Goal: Register for event/course

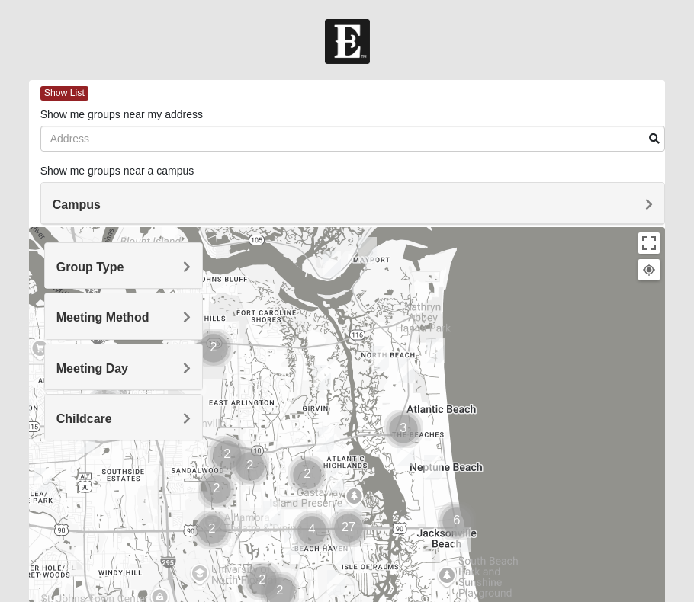
click at [184, 200] on h4 "Campus" at bounding box center [353, 204] width 601 height 14
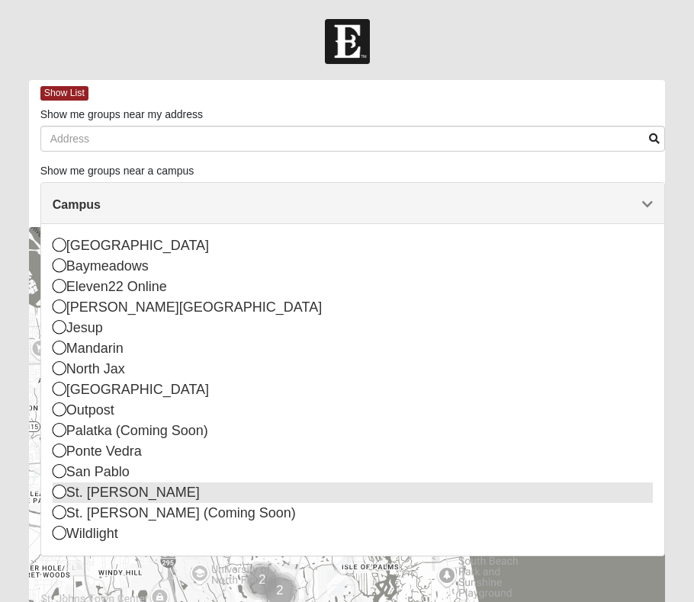
click at [54, 495] on icon at bounding box center [60, 492] width 14 height 14
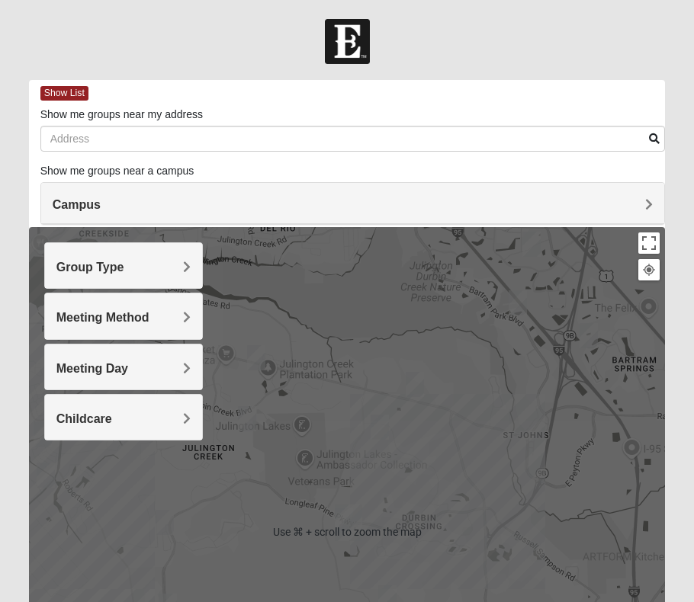
click at [168, 271] on h4 "Group Type" at bounding box center [123, 267] width 135 height 14
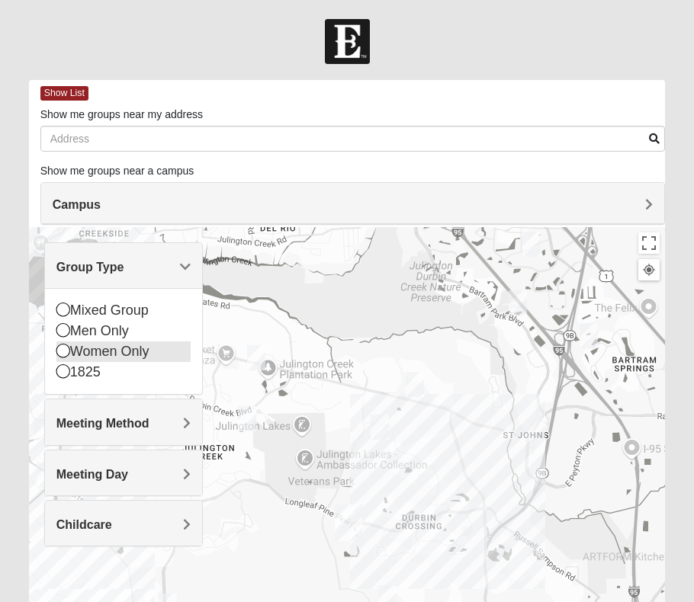
click at [62, 351] on icon at bounding box center [63, 351] width 14 height 14
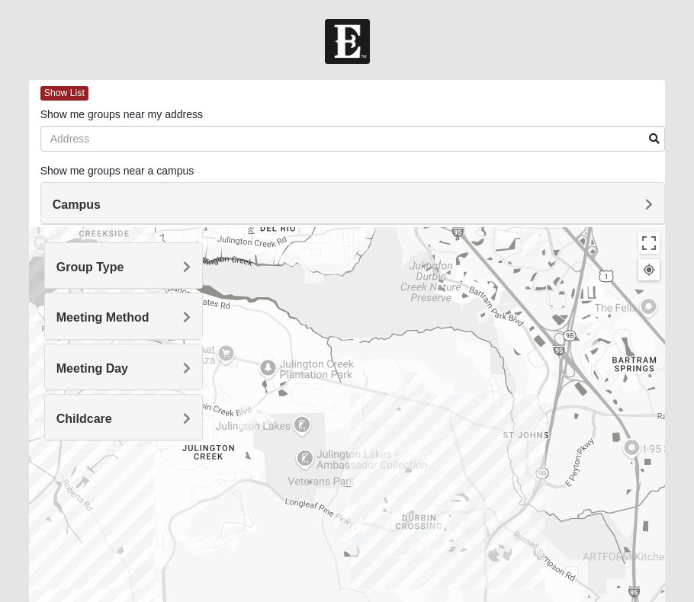
click at [132, 248] on div "Group Type" at bounding box center [124, 265] width 158 height 45
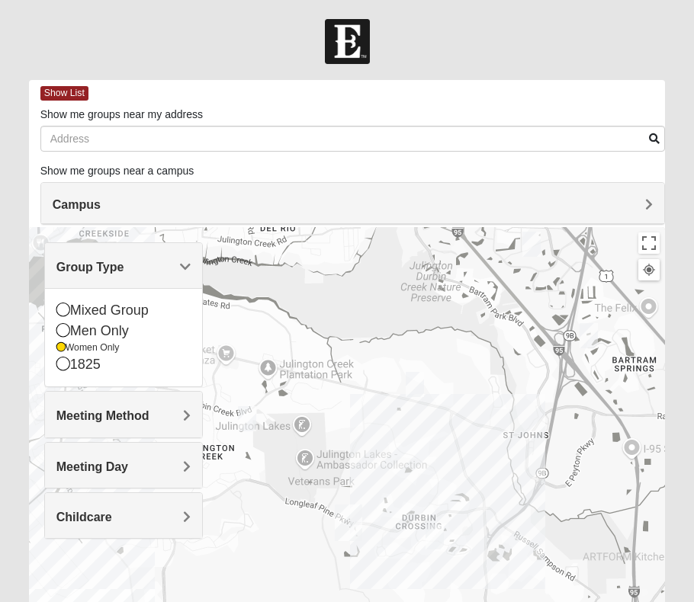
click at [117, 415] on span "Meeting Method" at bounding box center [102, 415] width 93 height 13
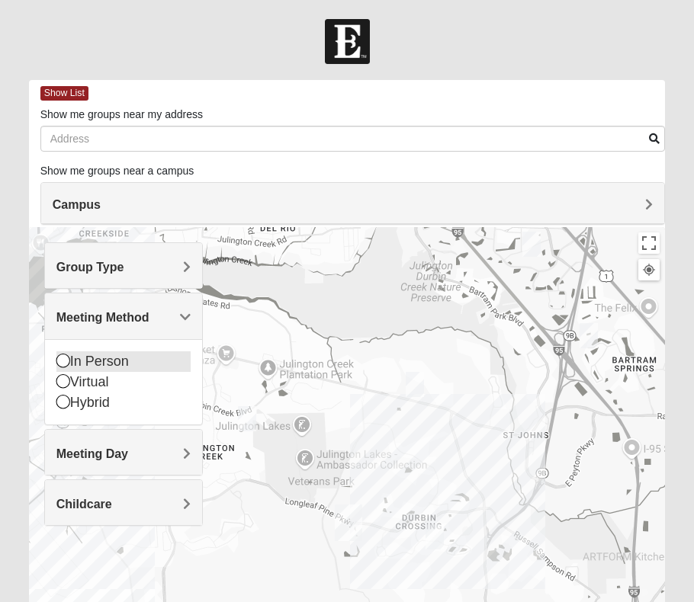
click at [94, 361] on div "In Person" at bounding box center [123, 361] width 135 height 21
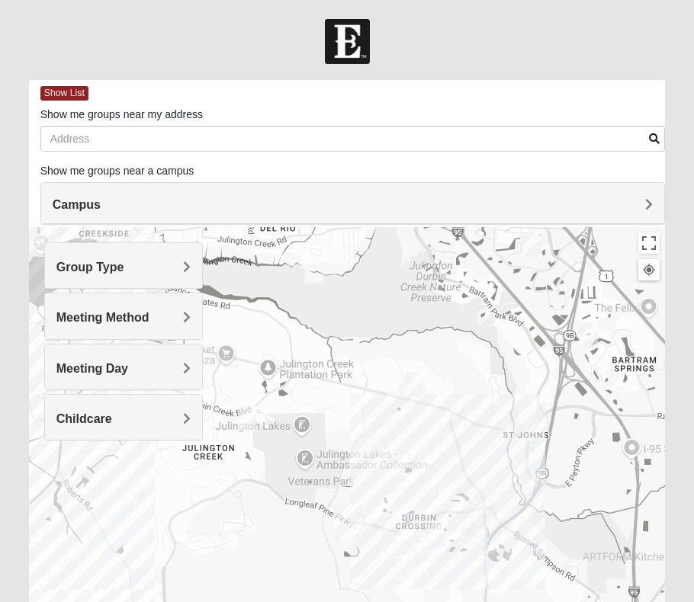
click at [97, 345] on div "Meeting Day" at bounding box center [124, 367] width 158 height 45
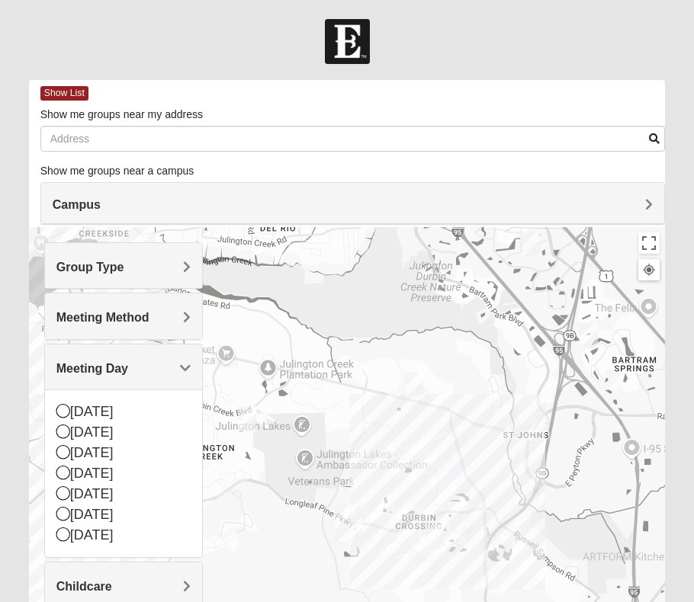
click at [107, 370] on span "Meeting Day" at bounding box center [92, 368] width 72 height 13
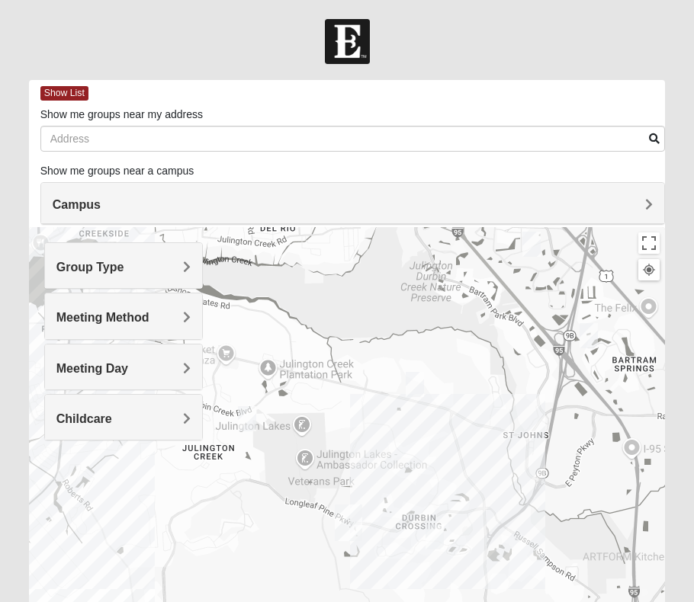
click at [114, 420] on h4 "Childcare" at bounding box center [123, 419] width 135 height 14
click at [52, 92] on span "Show List" at bounding box center [64, 93] width 48 height 14
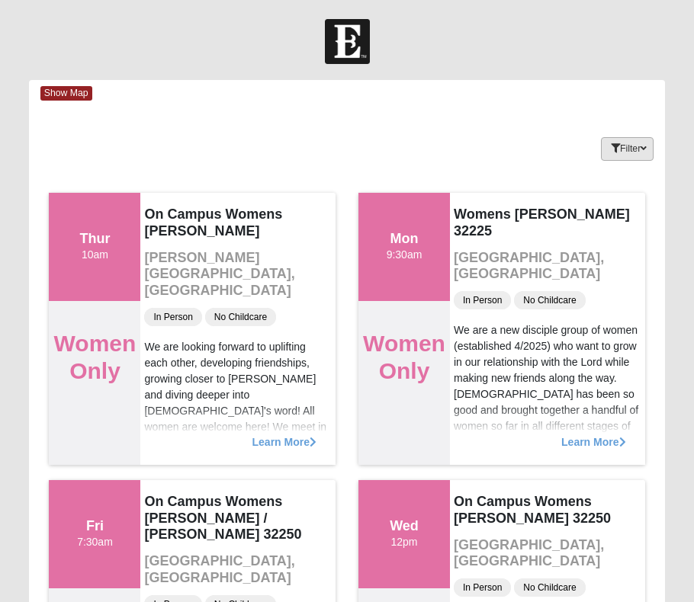
click at [632, 138] on button "Filter" at bounding box center [627, 149] width 53 height 24
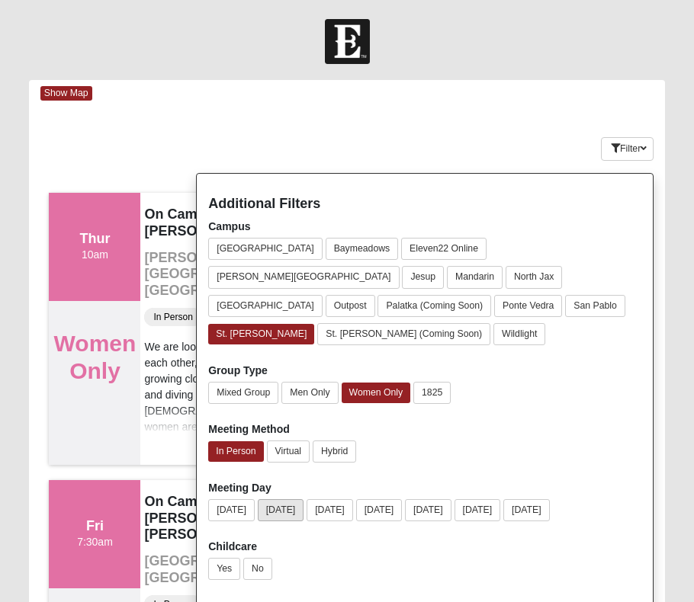
scroll to position [36, 0]
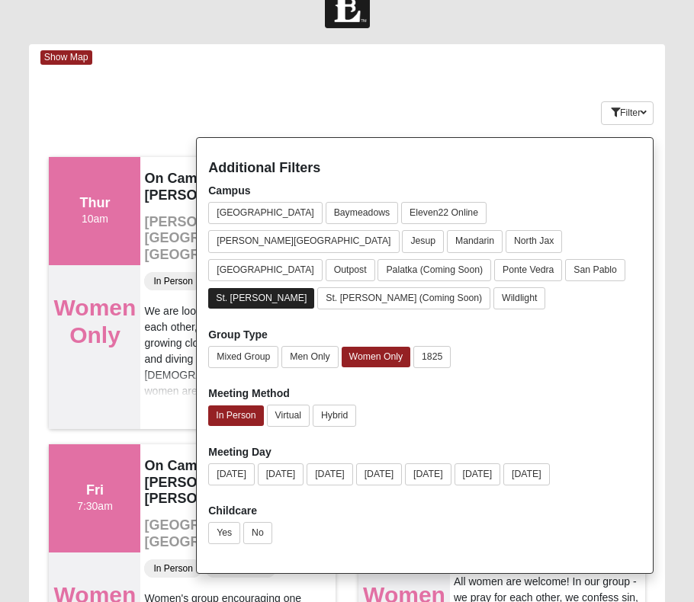
click at [244, 288] on button "St. [PERSON_NAME]" at bounding box center [261, 298] width 106 height 21
click at [244, 287] on button "St. [PERSON_NAME]" at bounding box center [261, 298] width 107 height 22
click at [633, 106] on button "Filter" at bounding box center [627, 113] width 53 height 24
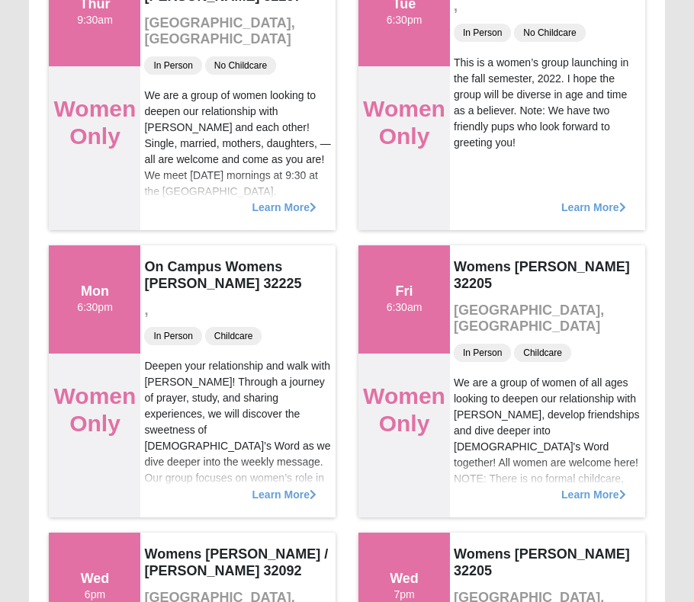
scroll to position [1385, 0]
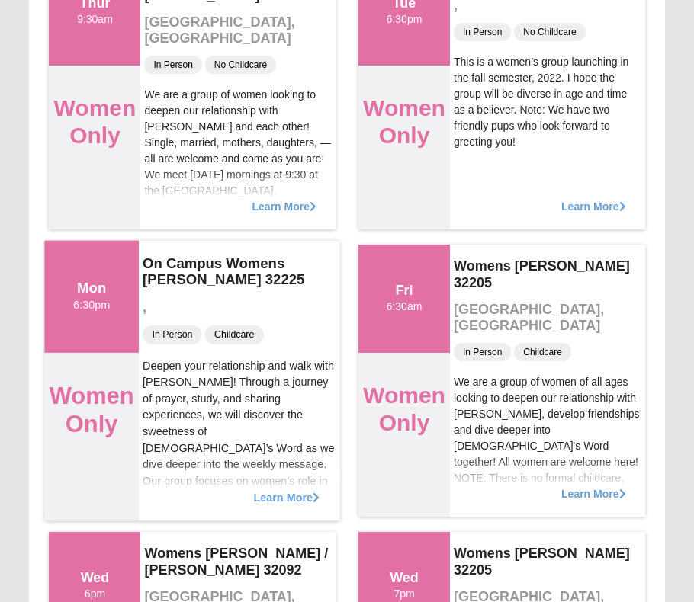
click at [269, 489] on span "Learn More" at bounding box center [287, 489] width 66 height 0
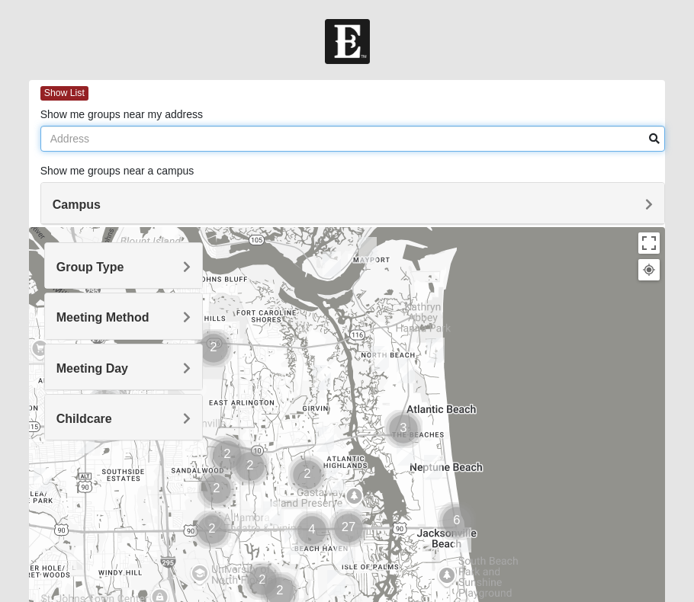
click at [148, 141] on input "Show me groups near my address" at bounding box center [352, 139] width 625 height 26
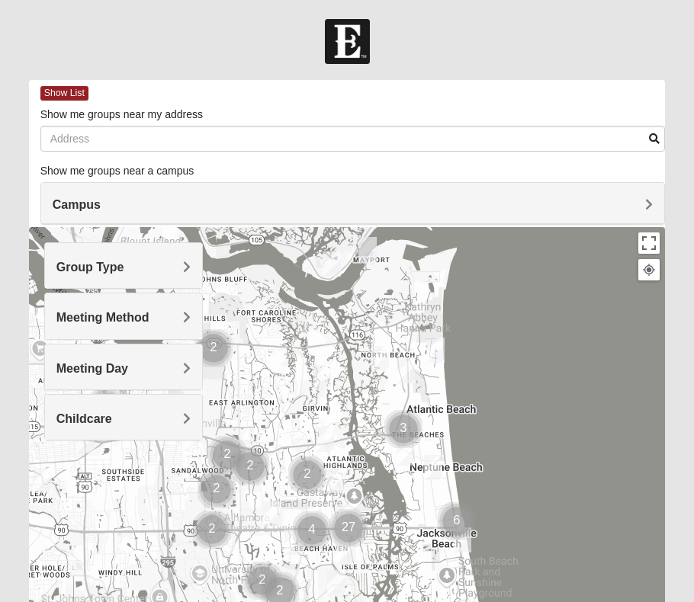
click at [155, 211] on h4 "Campus" at bounding box center [353, 204] width 601 height 14
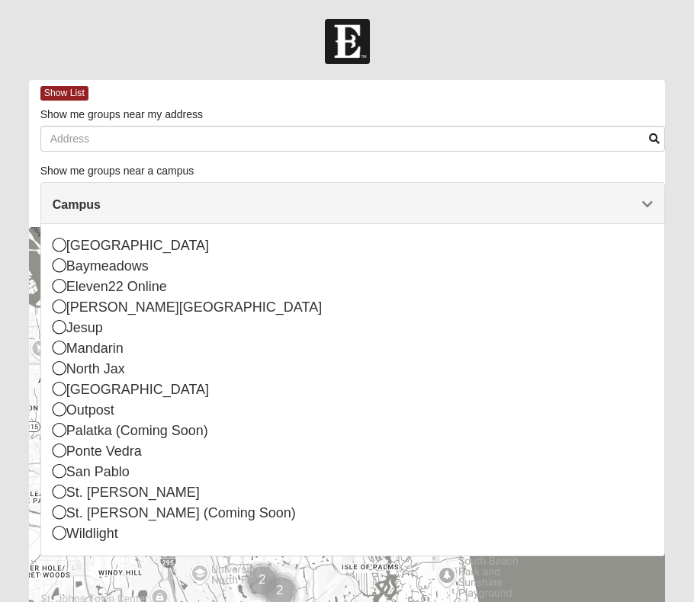
click at [129, 204] on h4 "Campus" at bounding box center [353, 204] width 601 height 14
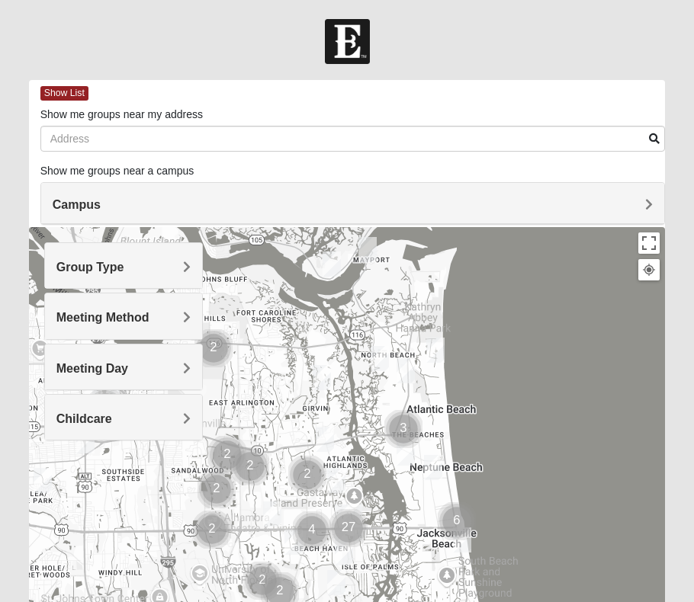
click at [140, 421] on h4 "Childcare" at bounding box center [123, 419] width 135 height 14
click at [102, 460] on div "Yes" at bounding box center [123, 462] width 135 height 21
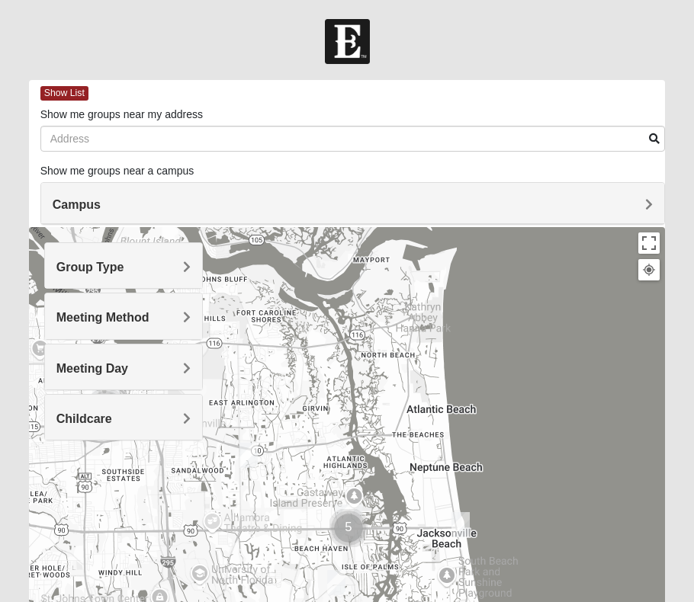
click at [172, 264] on h4 "Group Type" at bounding box center [123, 267] width 135 height 14
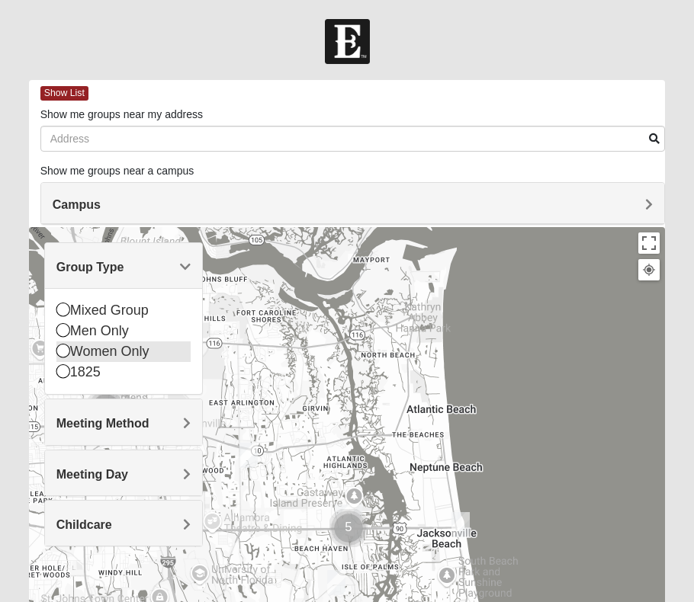
click at [121, 354] on div "Women Only" at bounding box center [123, 351] width 135 height 21
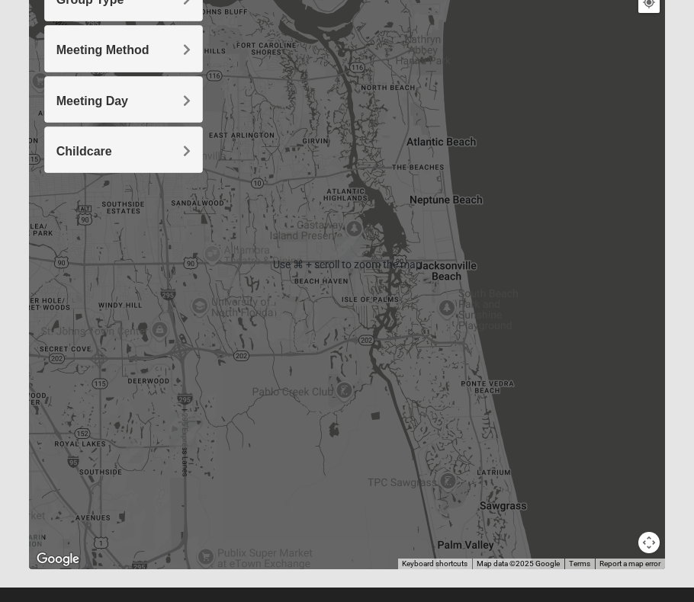
scroll to position [288, 0]
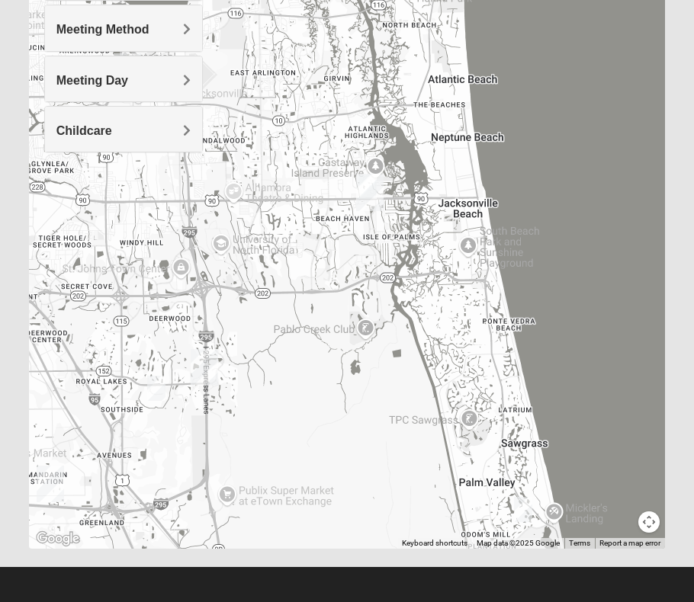
drag, startPoint x: 286, startPoint y: 486, endPoint x: 309, endPoint y: 437, distance: 54.6
click at [309, 437] on div at bounding box center [347, 244] width 636 height 610
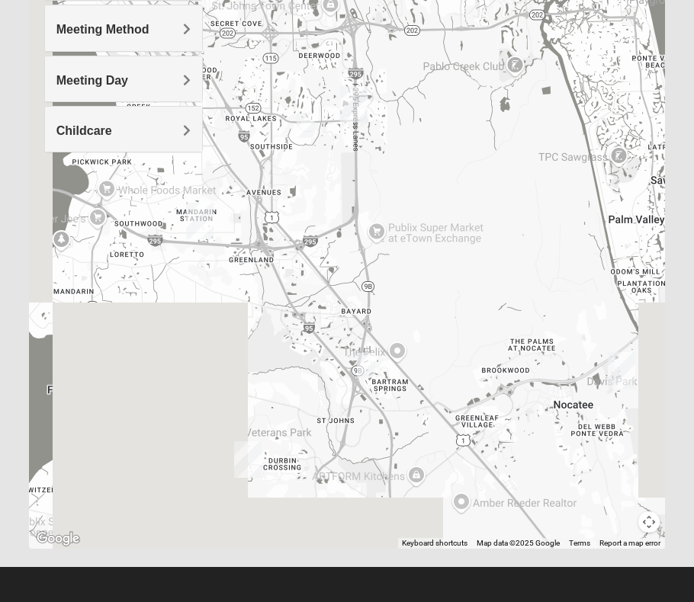
drag, startPoint x: 244, startPoint y: 456, endPoint x: 393, endPoint y: 195, distance: 300.1
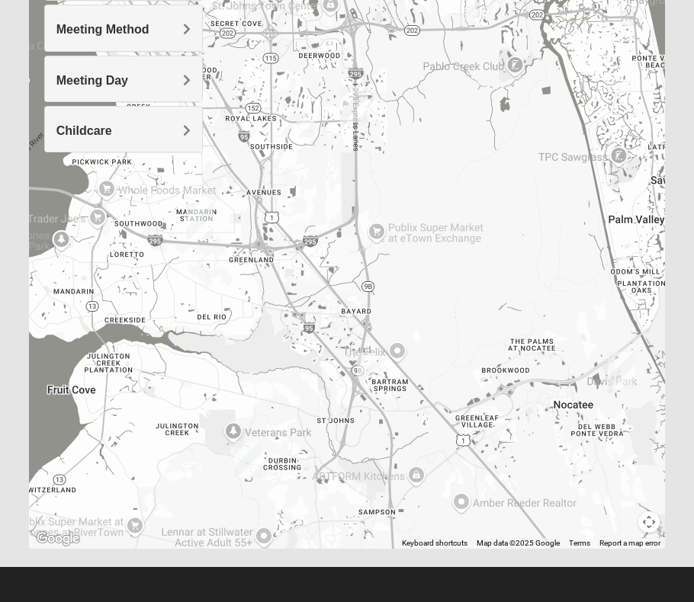
click at [393, 195] on div at bounding box center [347, 244] width 636 height 610
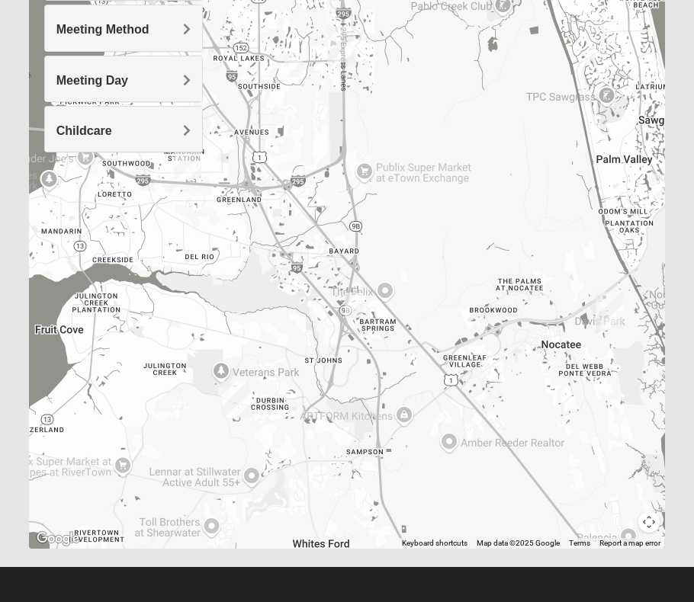
drag, startPoint x: 399, startPoint y: 302, endPoint x: 372, endPoint y: 209, distance: 97.0
click at [372, 209] on div at bounding box center [347, 244] width 636 height 610
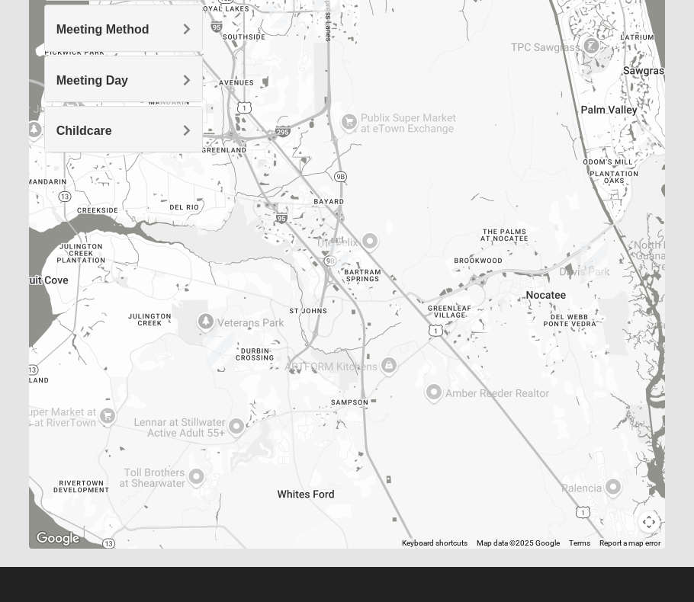
click at [226, 351] on img "St. Johns" at bounding box center [220, 350] width 27 height 37
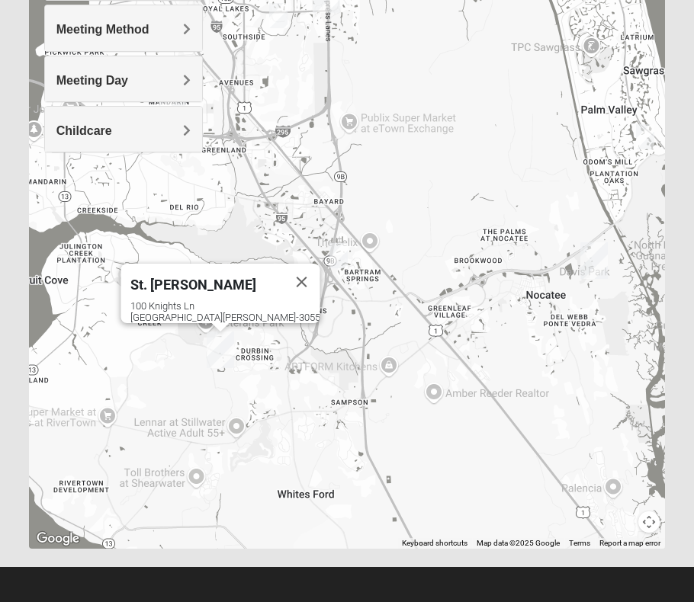
click at [337, 249] on img "Womens Lopez/McCardle 32258" at bounding box center [338, 255] width 18 height 25
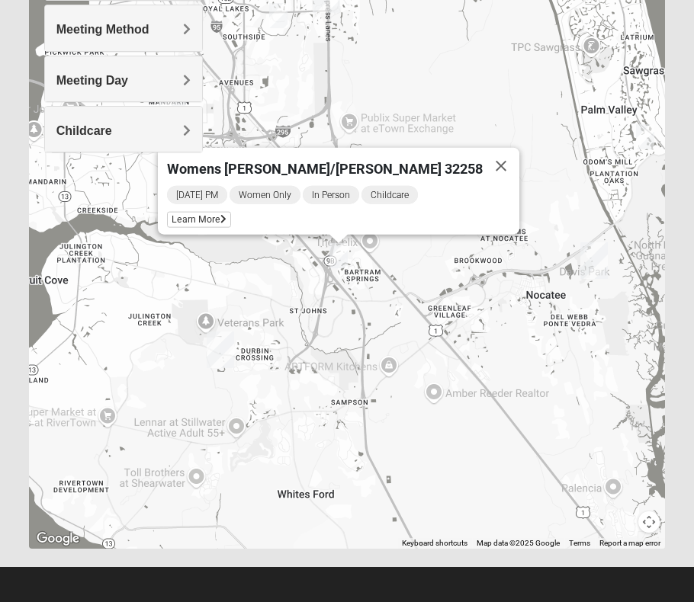
click at [335, 161] on span "Womens [PERSON_NAME]/[PERSON_NAME] 32258" at bounding box center [325, 169] width 316 height 16
click at [225, 215] on span "Learn More" at bounding box center [199, 220] width 64 height 16
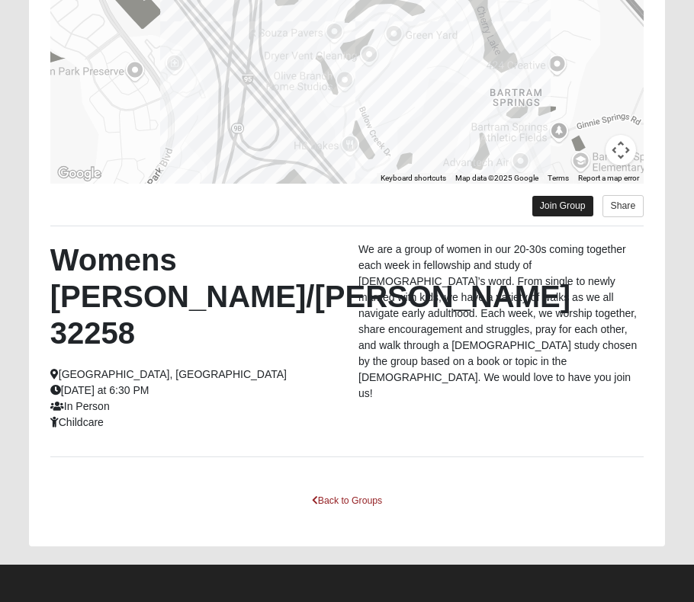
click at [553, 210] on link "Join Group" at bounding box center [562, 206] width 61 height 21
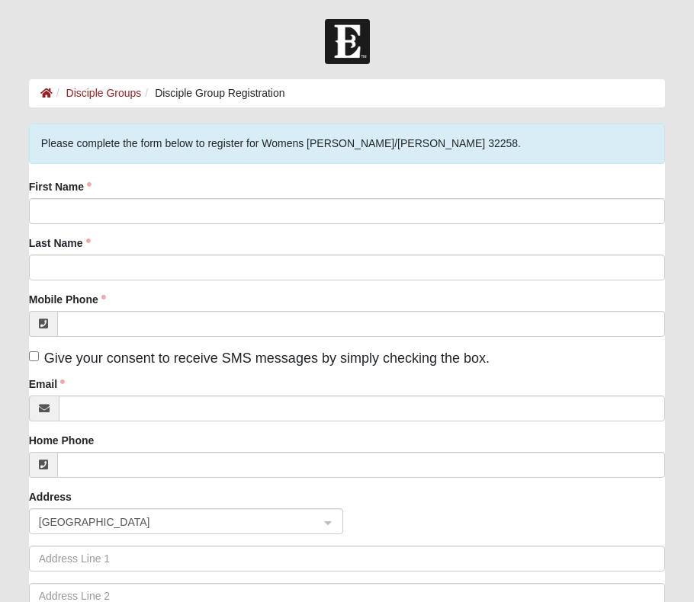
click at [304, 224] on div "First Name Last Name Mobile Phone Give your consent to receive SMS messages by …" at bounding box center [347, 418] width 636 height 479
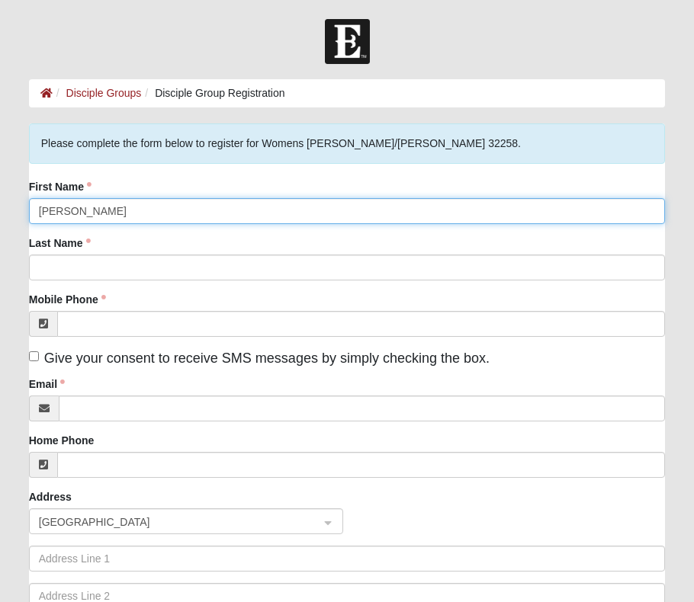
type input "[PERSON_NAME]"
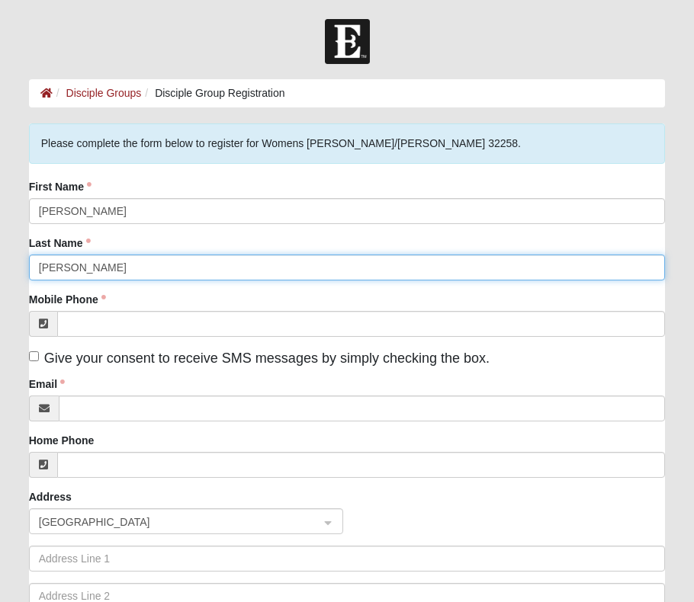
click at [302, 263] on input "Johnson" at bounding box center [347, 268] width 636 height 26
type input "Johnson"
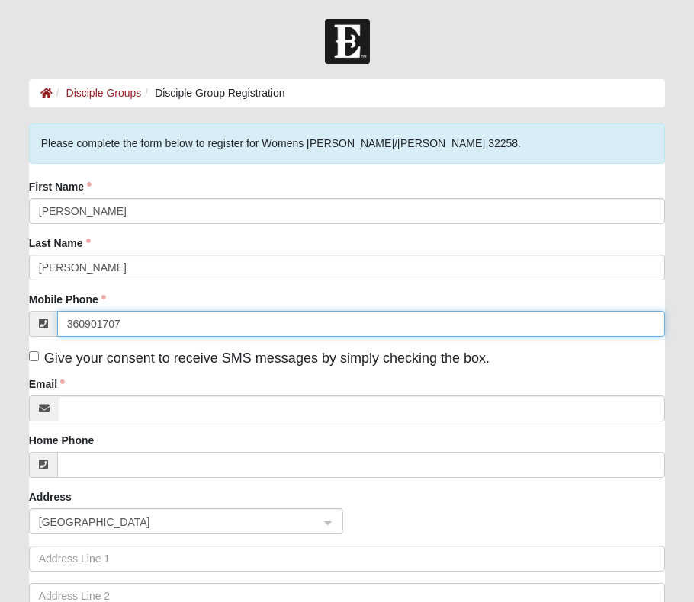
type input "(360) 901-7070"
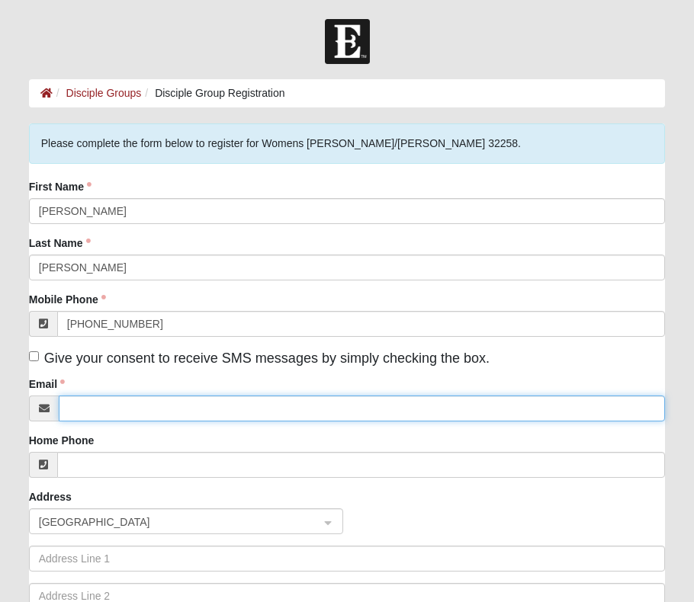
type input "aevelynjohnson@outlook.com"
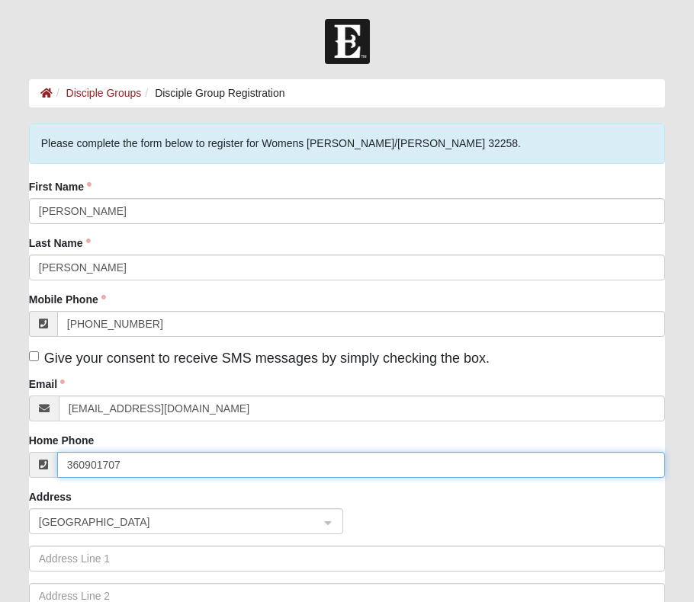
type input "(360) 901-7070"
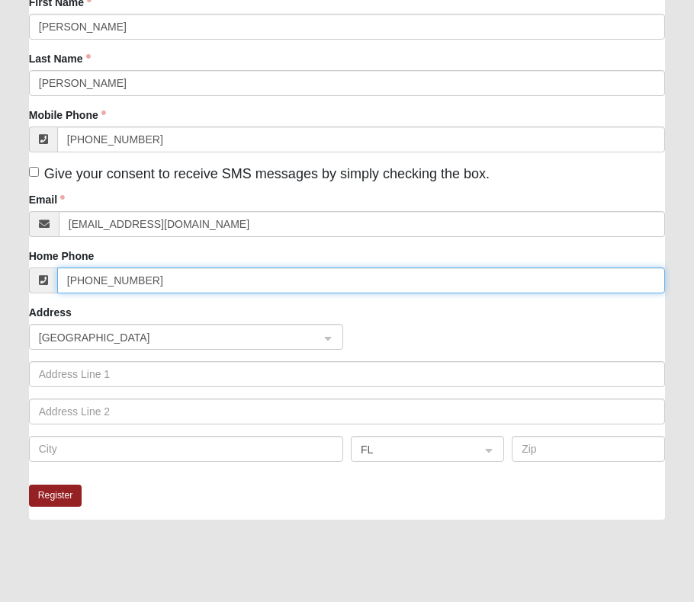
scroll to position [222, 0]
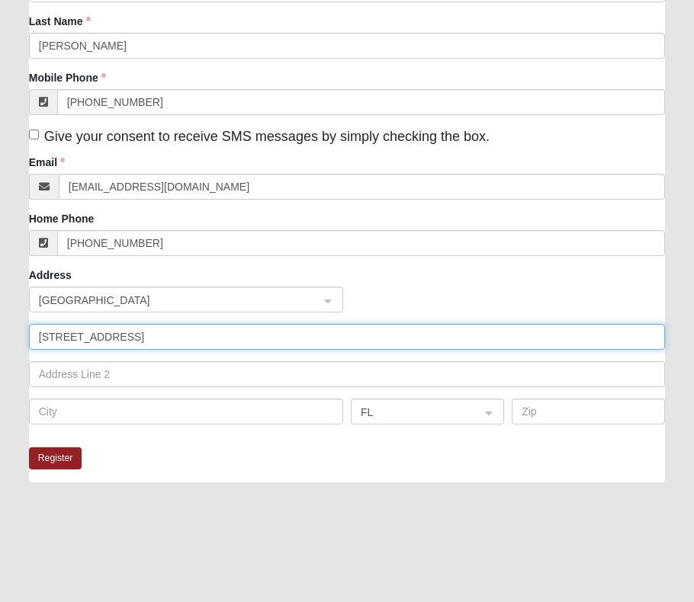
type input "371 coastline way"
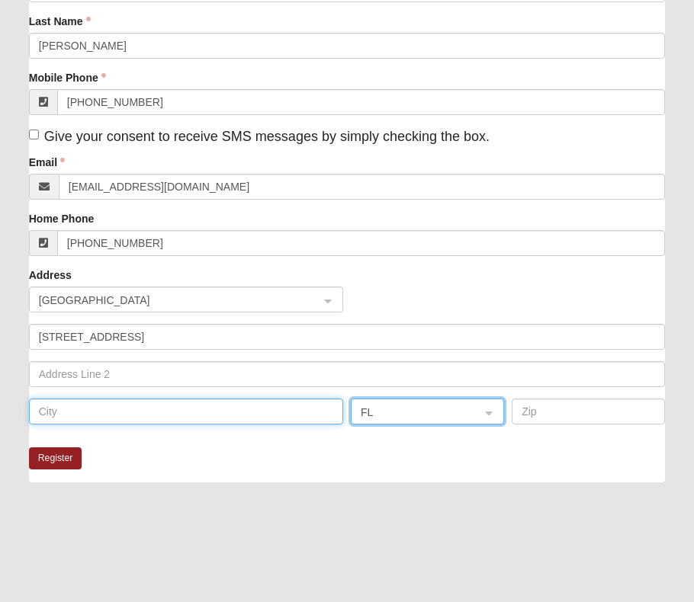
click at [100, 415] on input "text" at bounding box center [186, 412] width 314 height 26
type input "saint augustine"
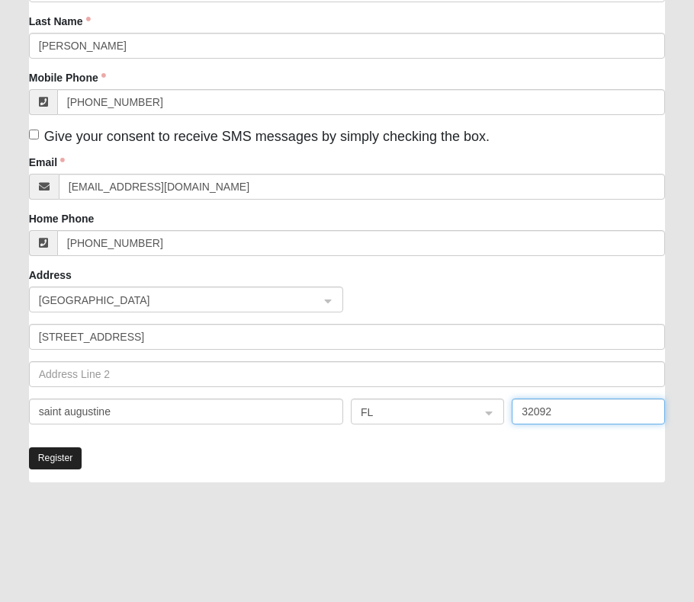
type input "32092"
click at [55, 459] on button "Register" at bounding box center [55, 458] width 53 height 22
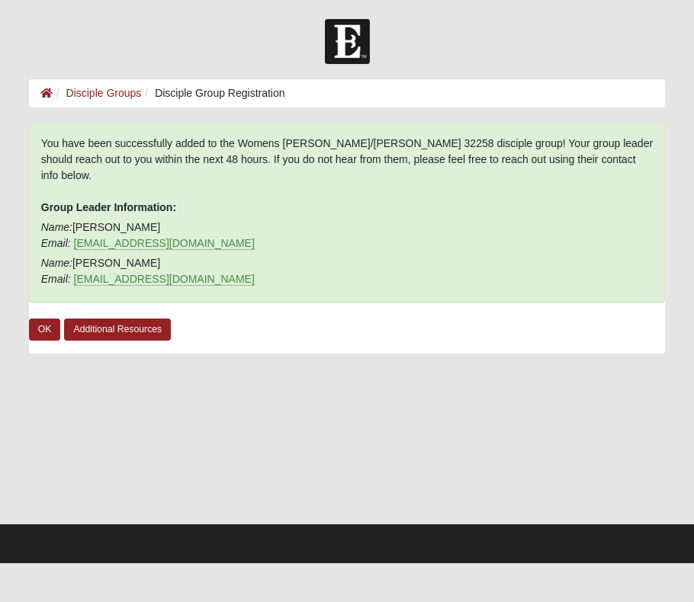
scroll to position [0, 0]
click at [97, 319] on link "Additional Resources" at bounding box center [117, 330] width 107 height 22
